Goal: Find specific page/section: Find specific page/section

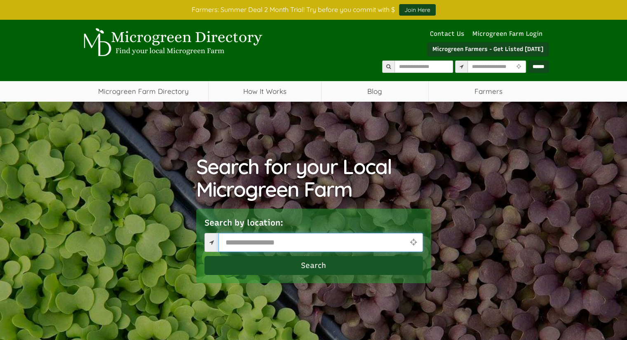
select select "Language Translate Widget"
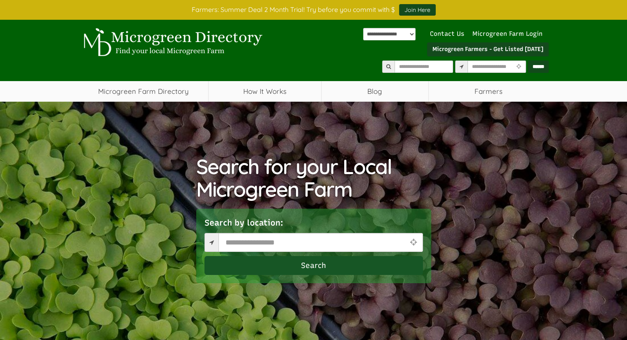
drag, startPoint x: 321, startPoint y: 238, endPoint x: 164, endPoint y: 38, distance: 254.0
click at [164, 38] on img at bounding box center [171, 42] width 185 height 29
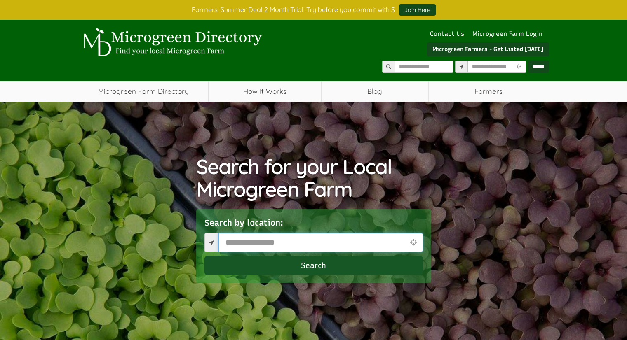
click at [396, 239] on input "text" at bounding box center [320, 242] width 204 height 19
select select "Language Translate Widget"
click at [396, 239] on input "text" at bounding box center [320, 242] width 204 height 19
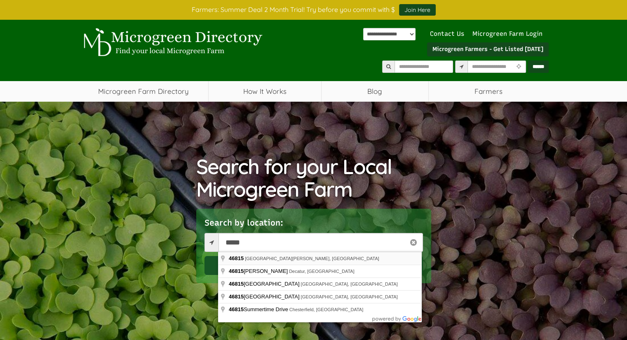
type input "**********"
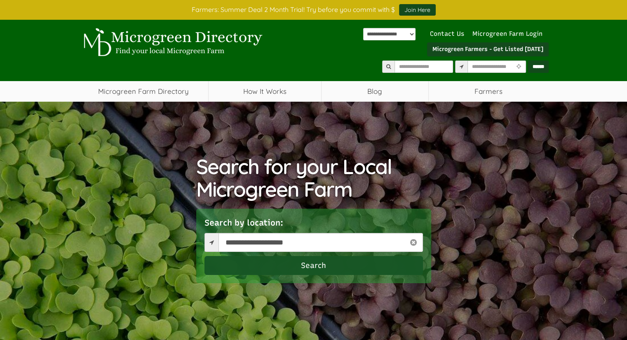
click at [304, 258] on button "Search" at bounding box center [313, 265] width 218 height 19
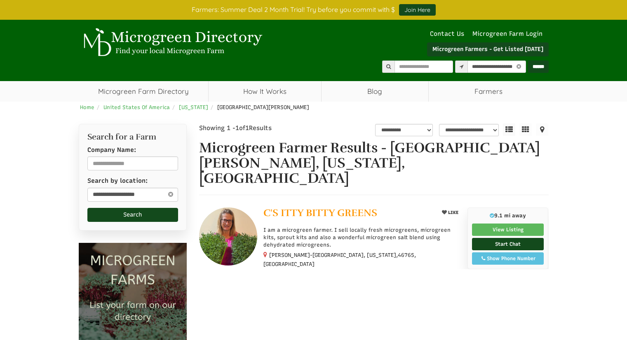
select select "********"
select select "Language Translate Widget"
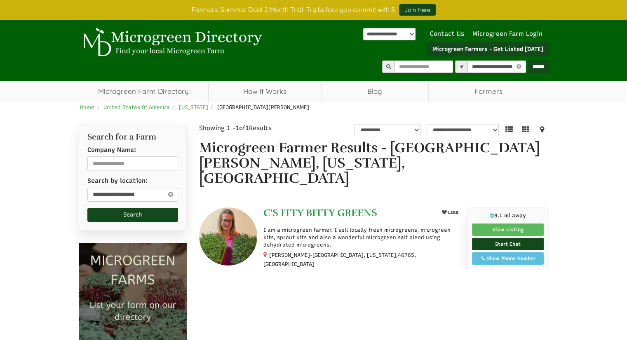
click at [310, 207] on span "C'S ITTY BITTY GREENS" at bounding box center [320, 213] width 114 height 12
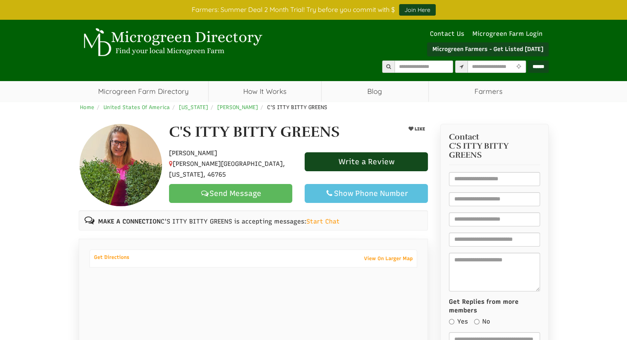
select select "Language Translate Widget"
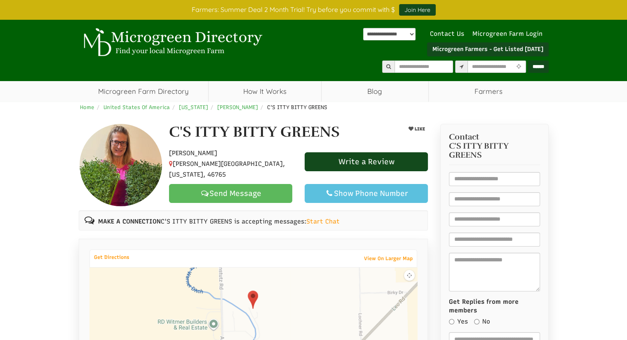
click at [123, 160] on img at bounding box center [121, 165] width 82 height 82
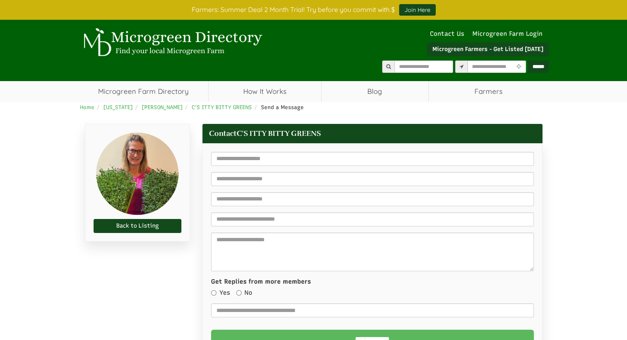
select select "Language Translate Widget"
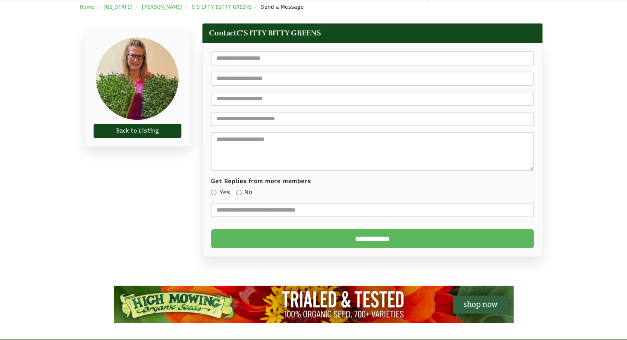
scroll to position [121, 0]
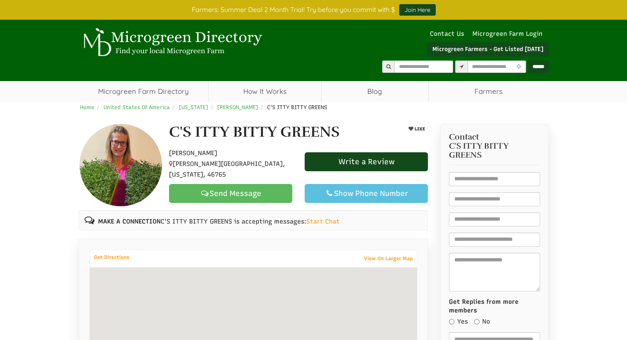
select select "Language Translate Widget"
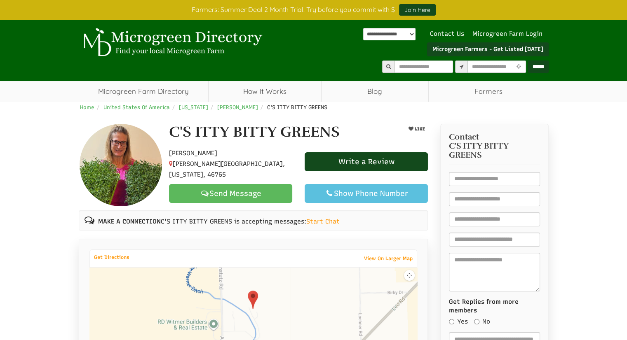
click at [106, 44] on img at bounding box center [171, 42] width 185 height 29
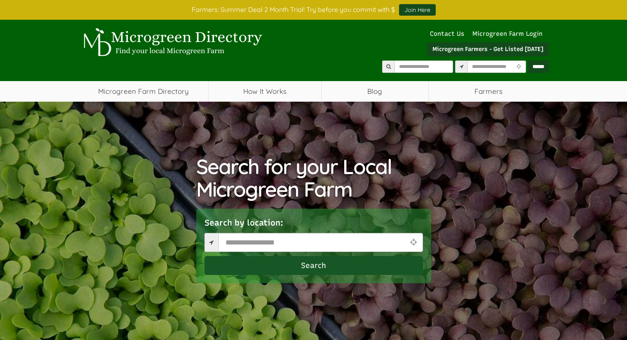
select select "Language Translate Widget"
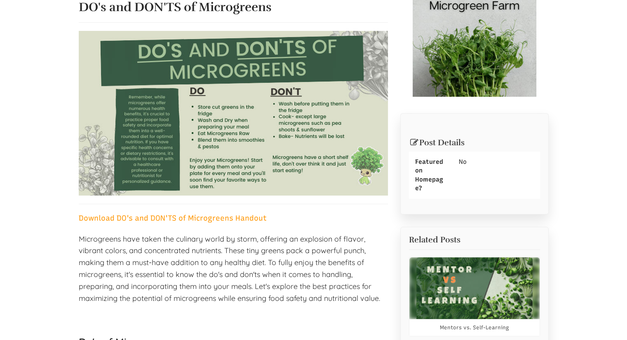
click at [258, 142] on img at bounding box center [233, 113] width 309 height 165
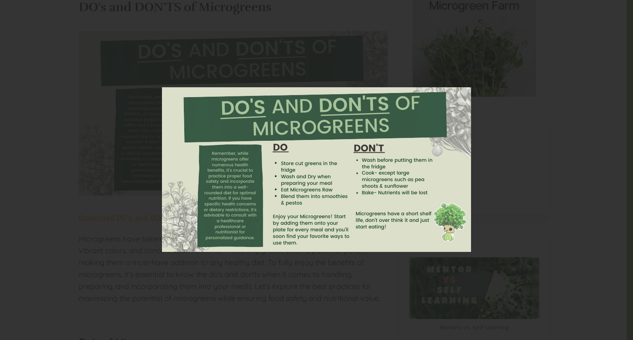
select select "Language Translate Widget"
